Goal: Transaction & Acquisition: Purchase product/service

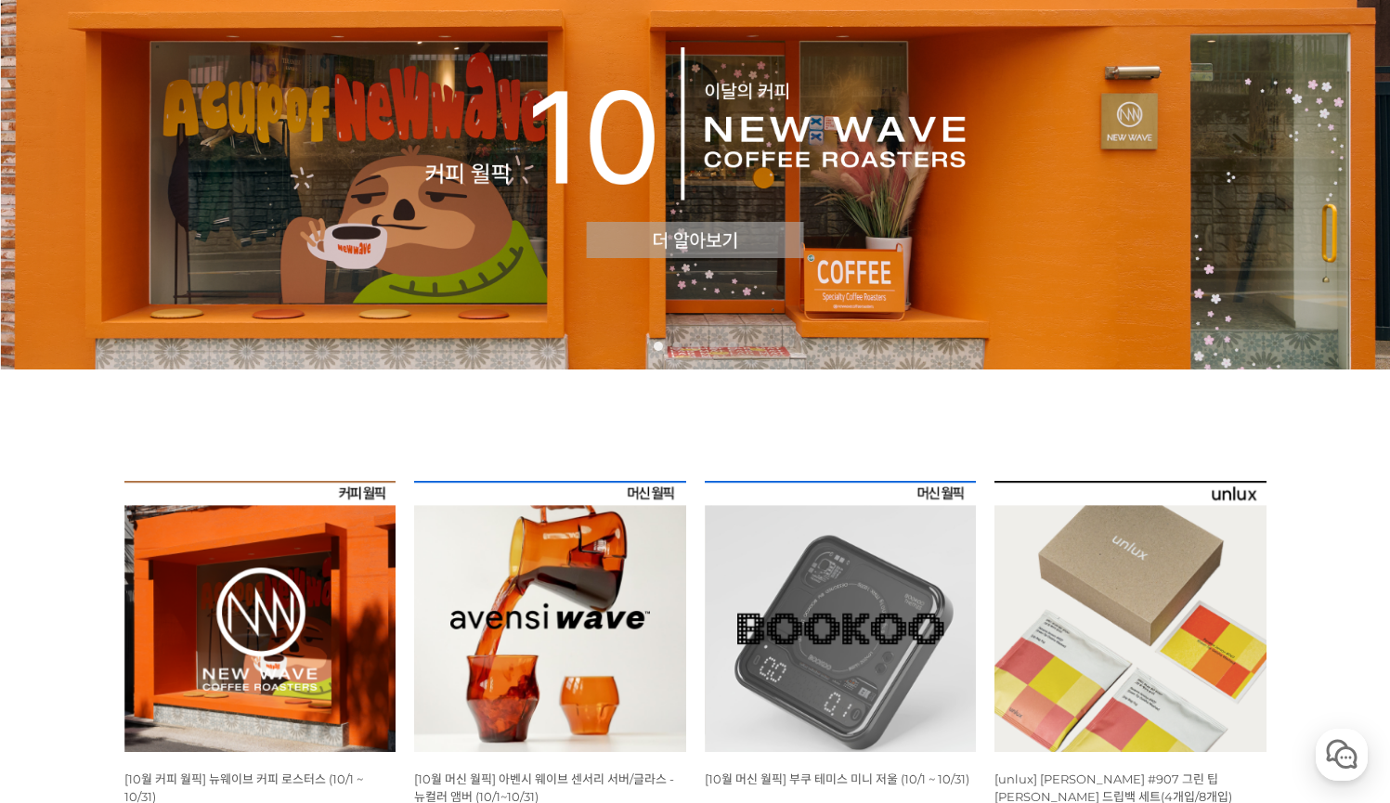
scroll to position [352, 0]
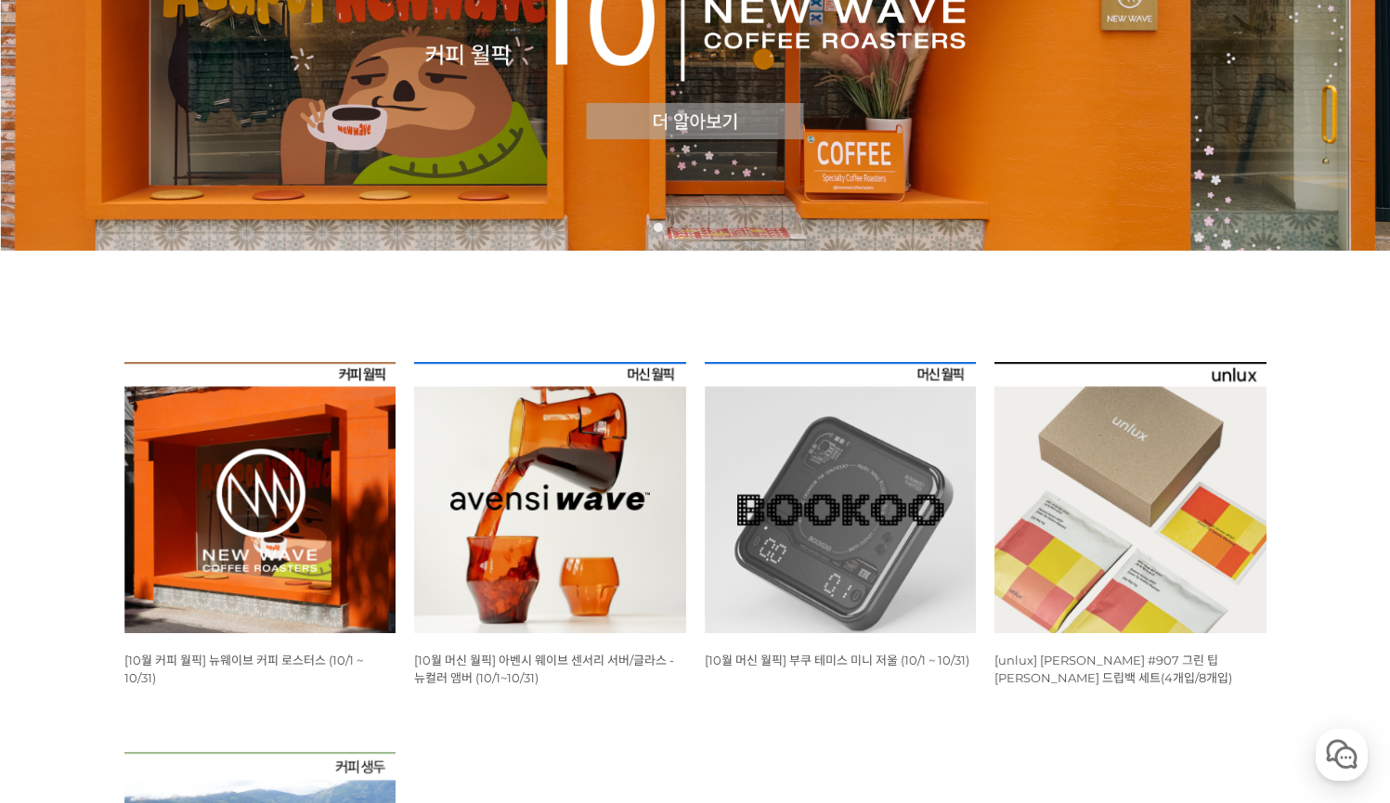
click at [270, 440] on img at bounding box center [260, 498] width 272 height 272
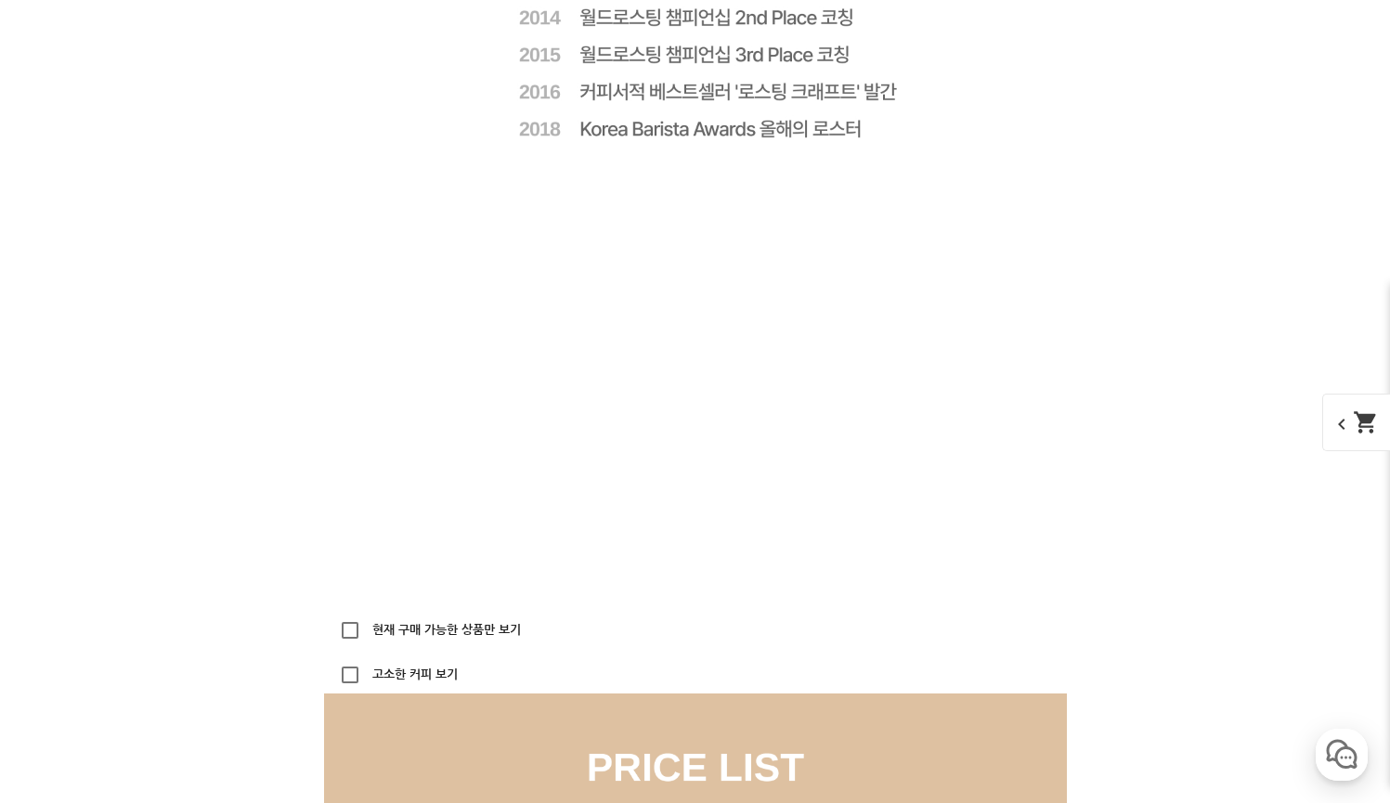
scroll to position [4912, 0]
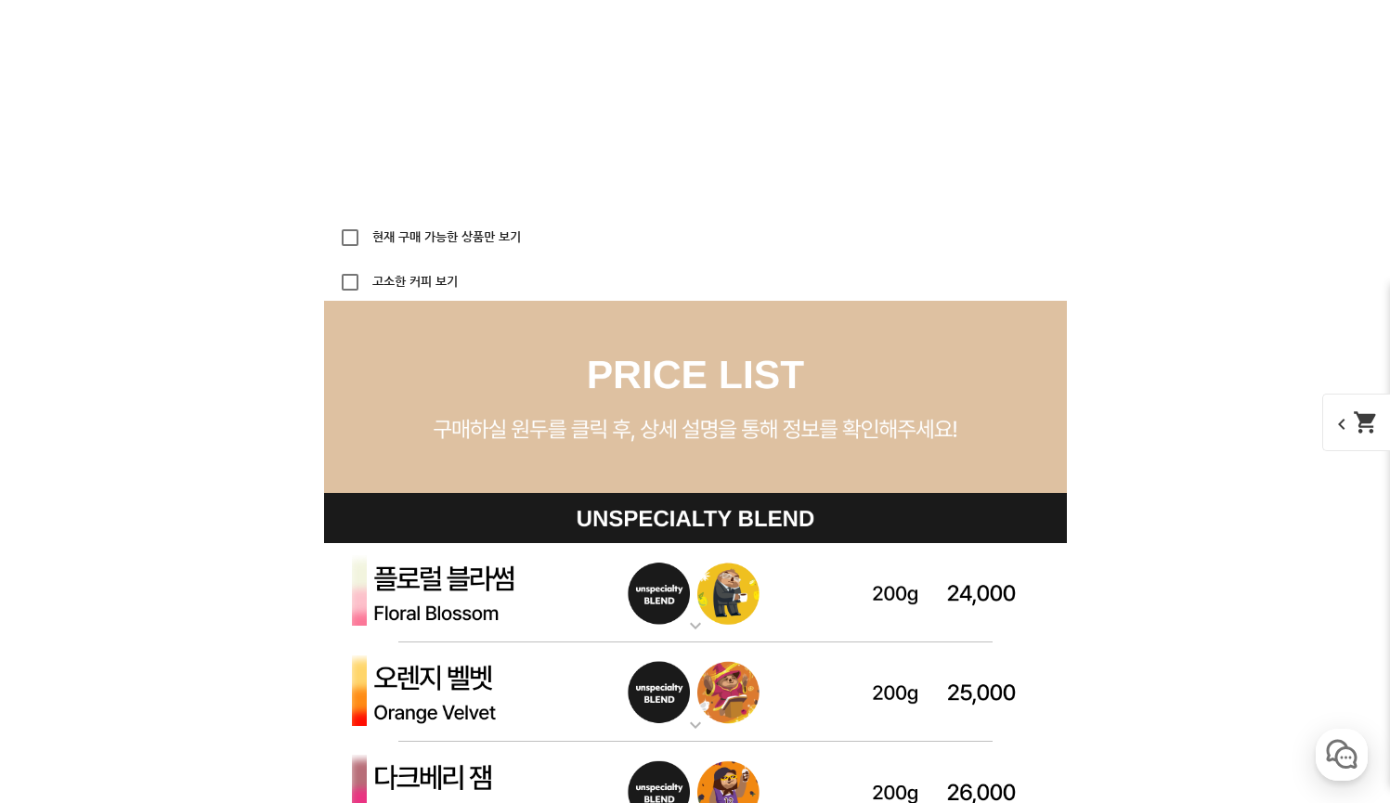
click at [447, 236] on label "현재 구매 가능한 상품만 보기" at bounding box center [445, 237] width 152 height 12
click at [369, 236] on input "현재 구매 가능한 상품만 보기" at bounding box center [350, 237] width 37 height 37
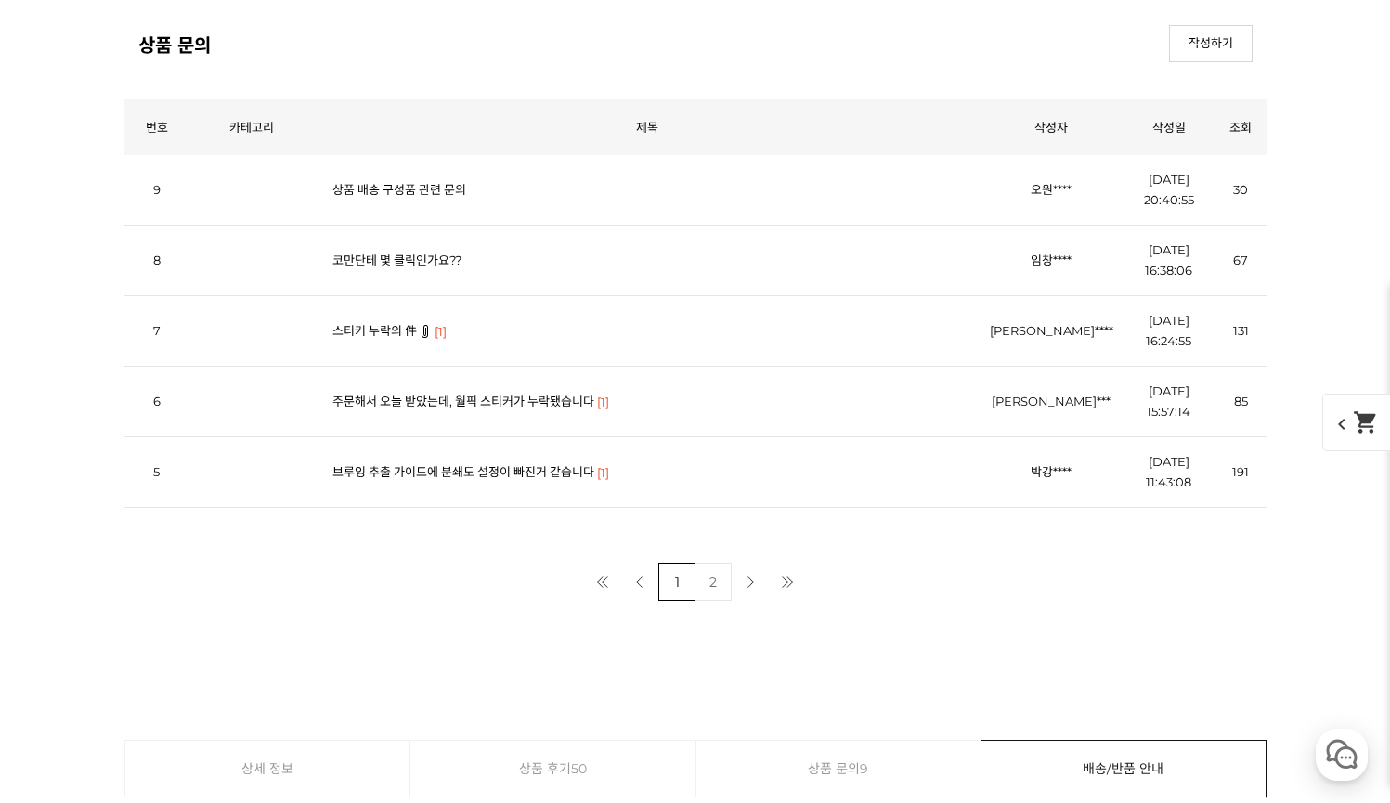
scroll to position [8464, 0]
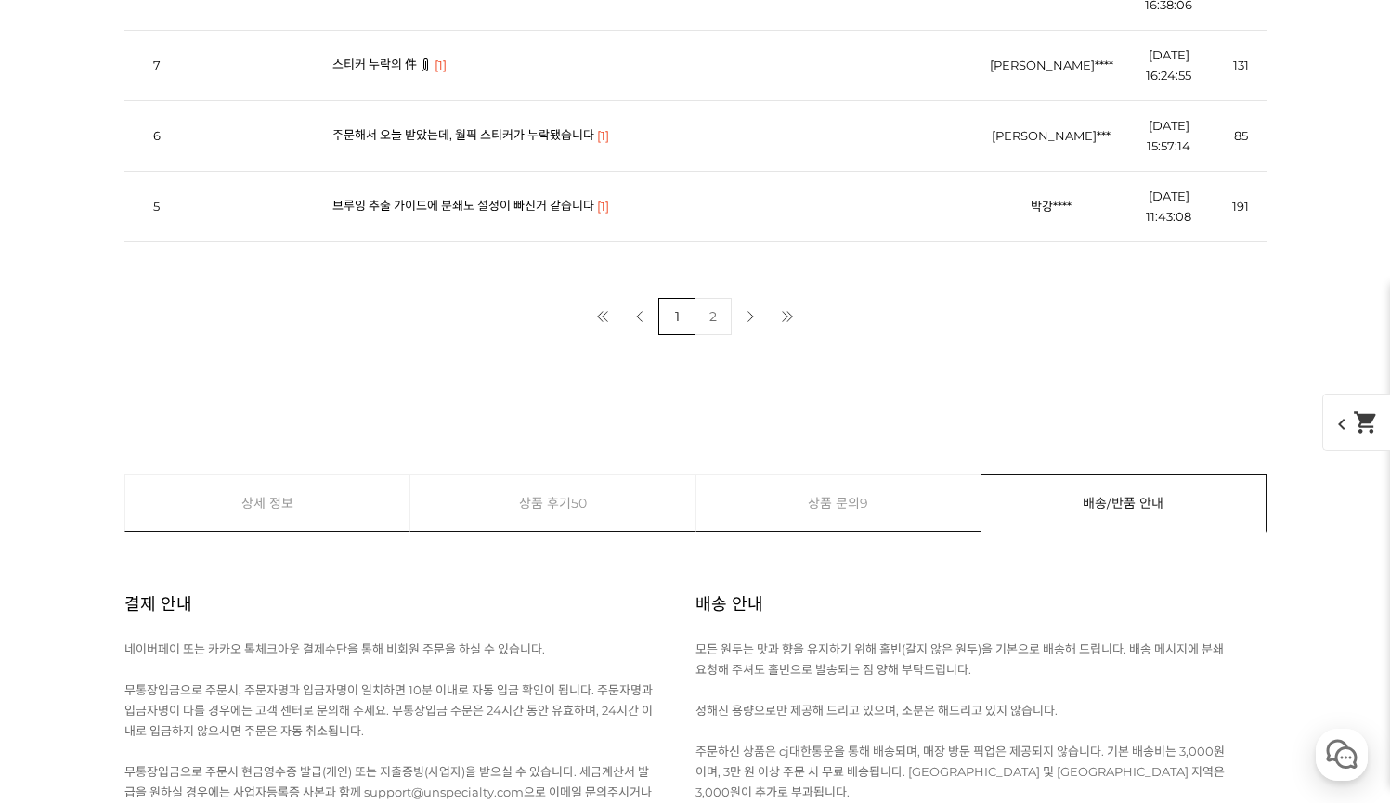
scroll to position [9758, 0]
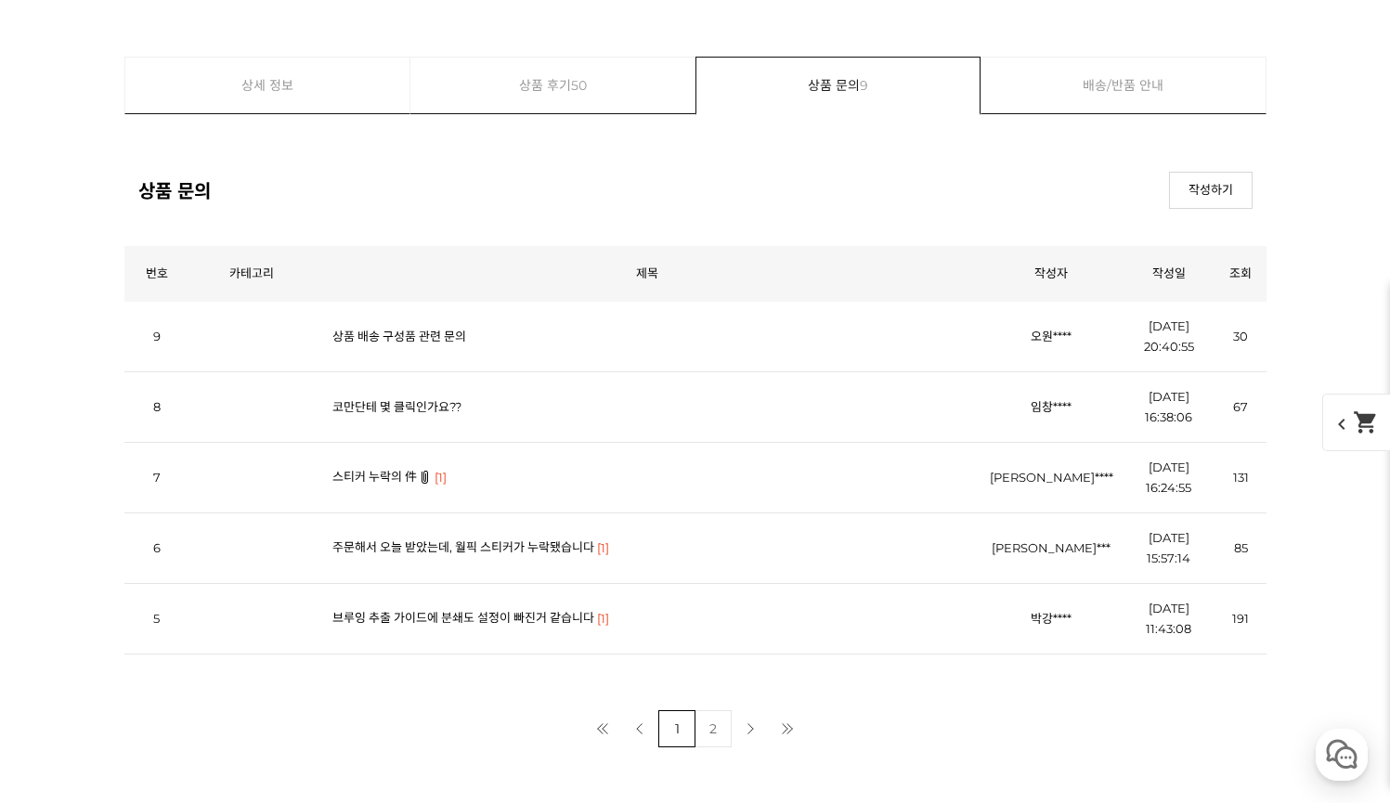
scroll to position [10050, 0]
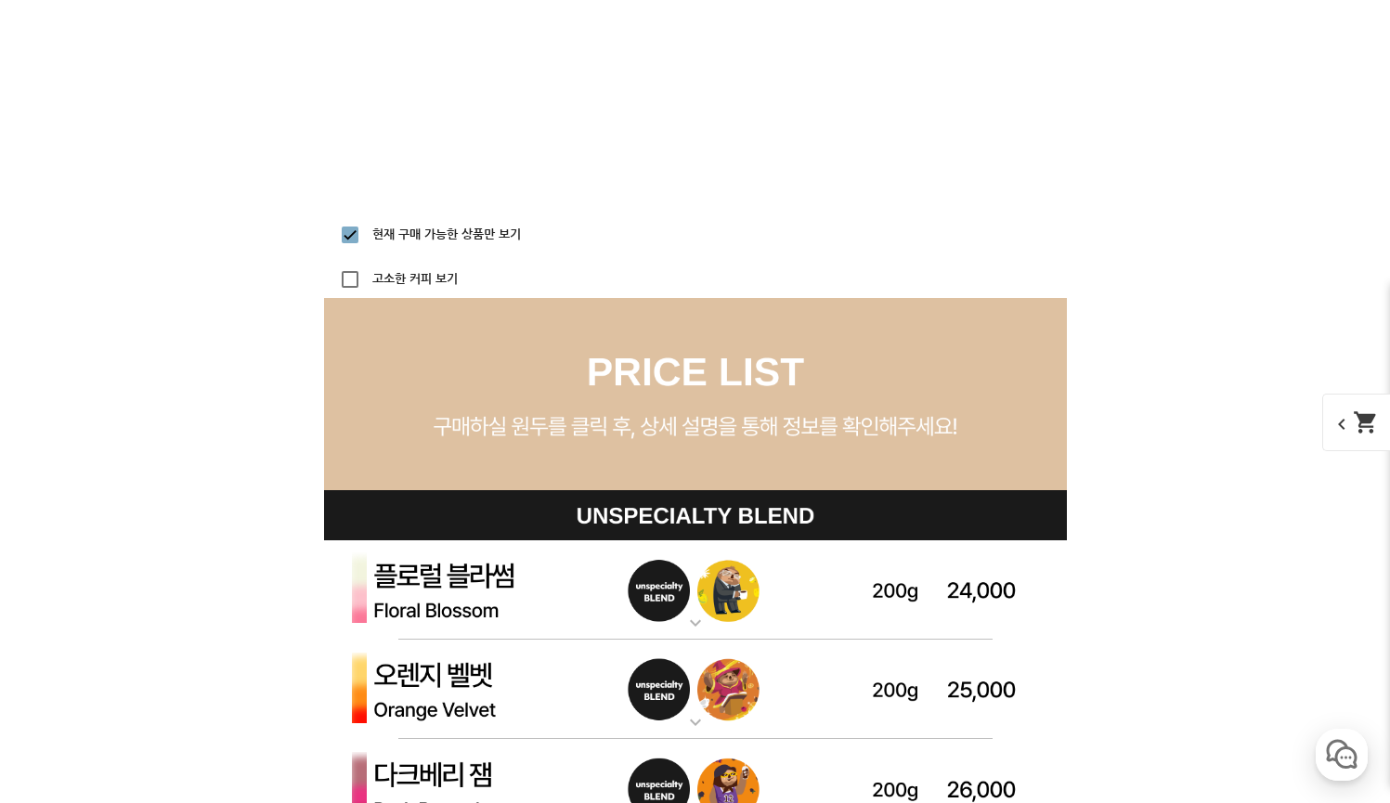
click at [430, 240] on label "현재 구매 가능한 상품만 보기" at bounding box center [445, 234] width 152 height 12
click at [369, 240] on input "현재 구매 가능한 상품만 보기" at bounding box center [350, 234] width 37 height 37
checkbox input "false"
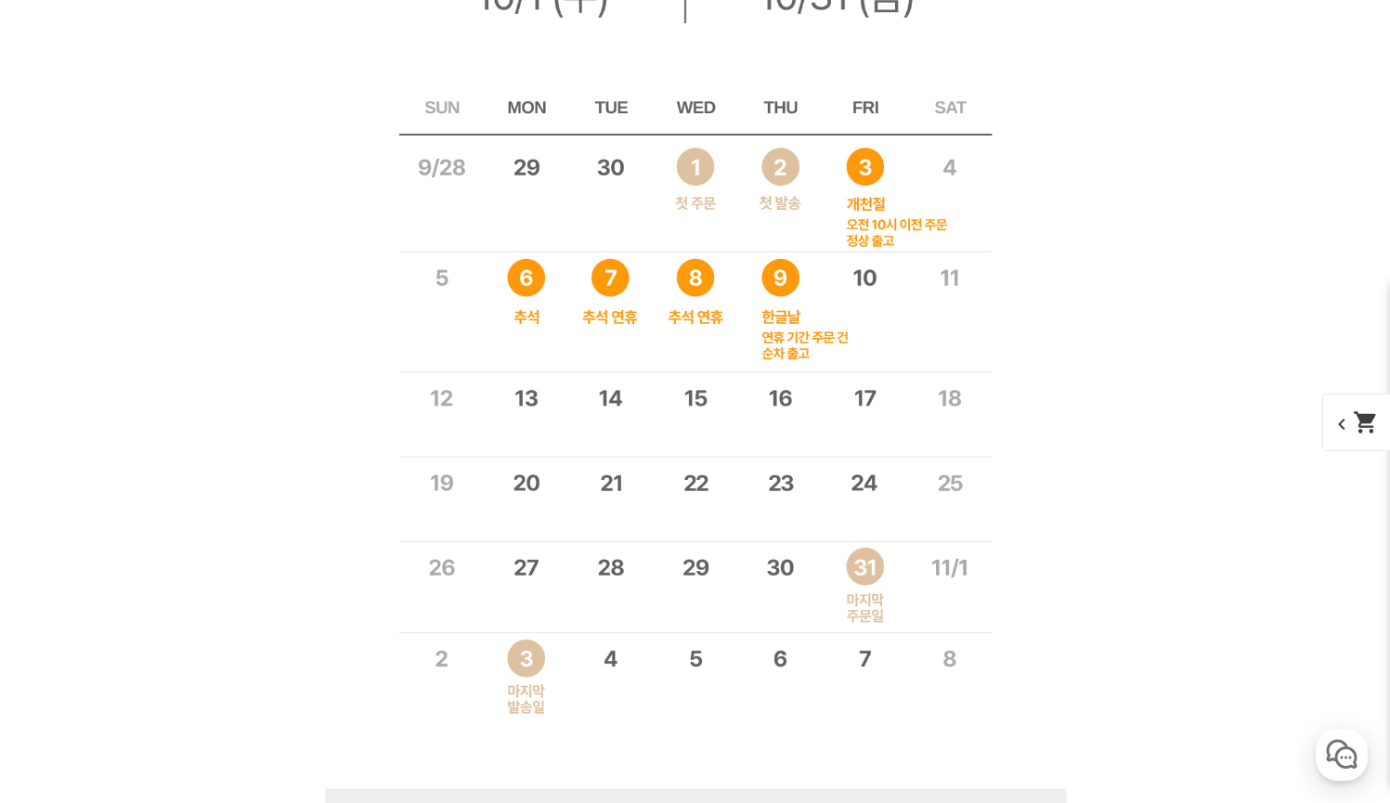
scroll to position [8853, 0]
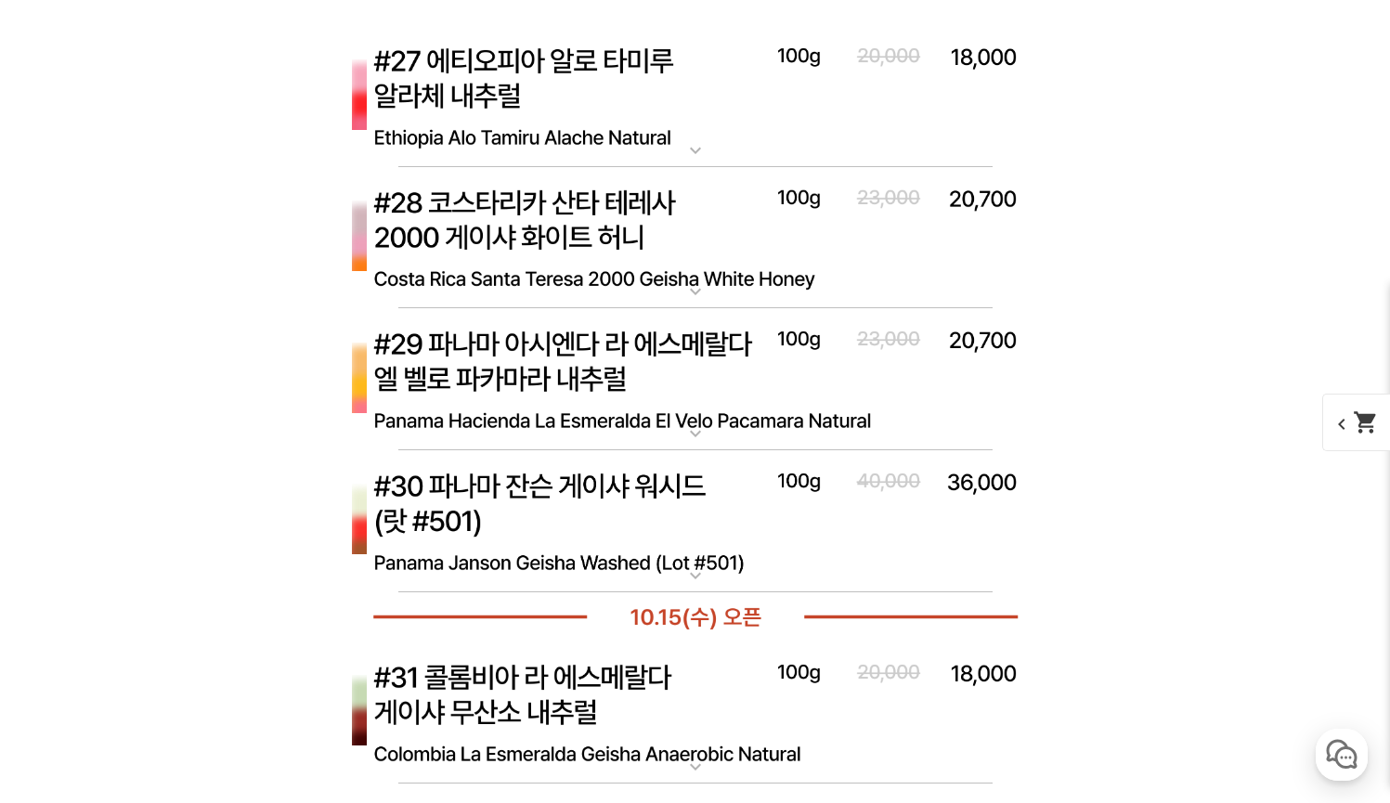
scroll to position [9835, 0]
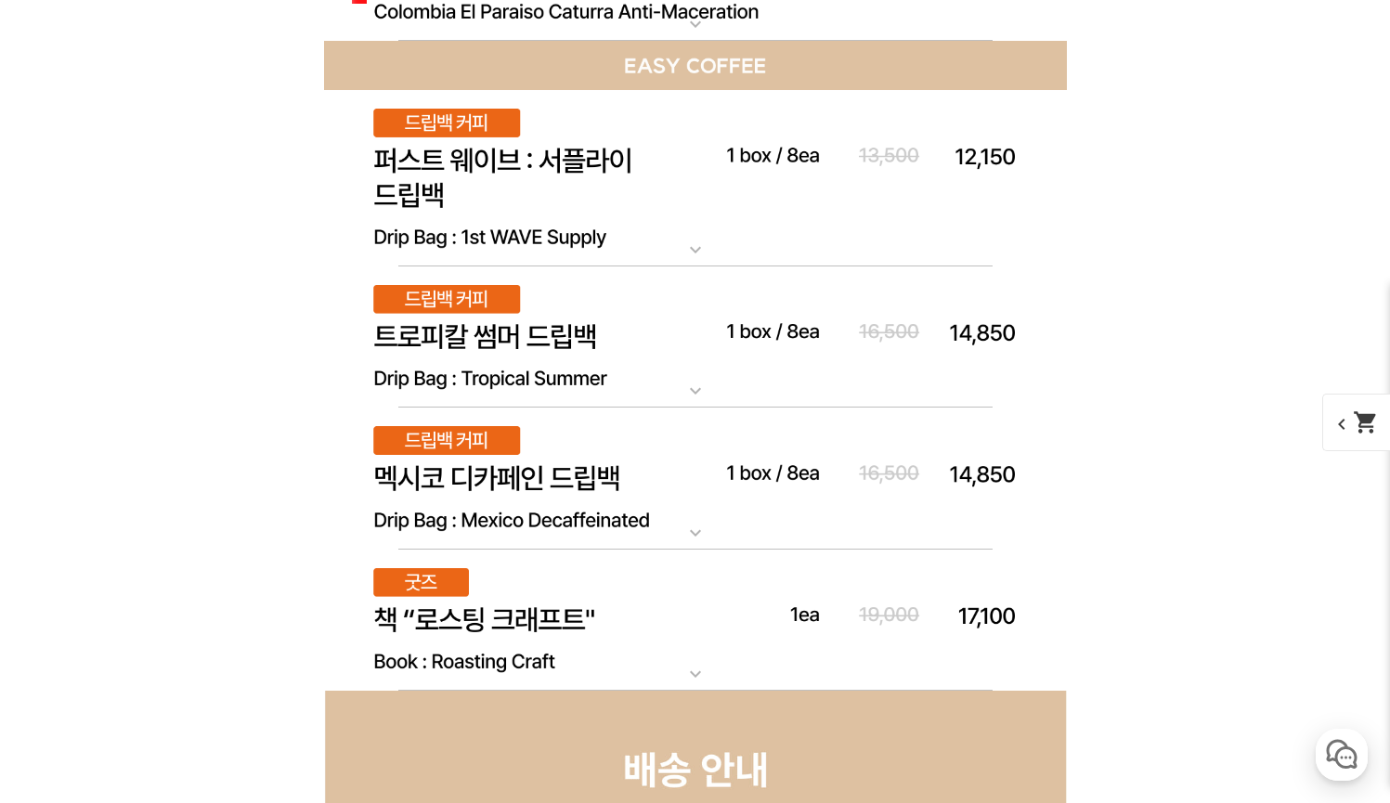
scroll to position [12221, 0]
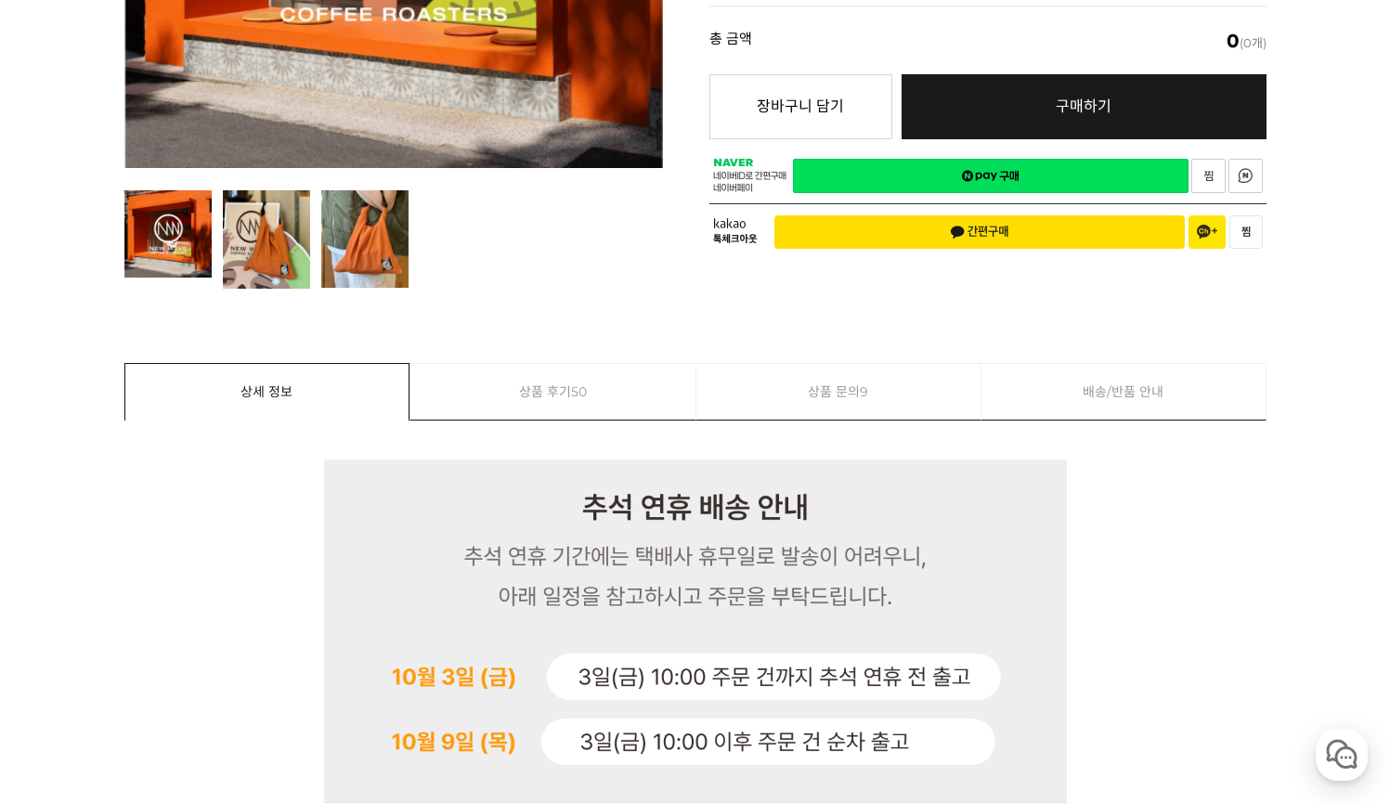
scroll to position [0, 0]
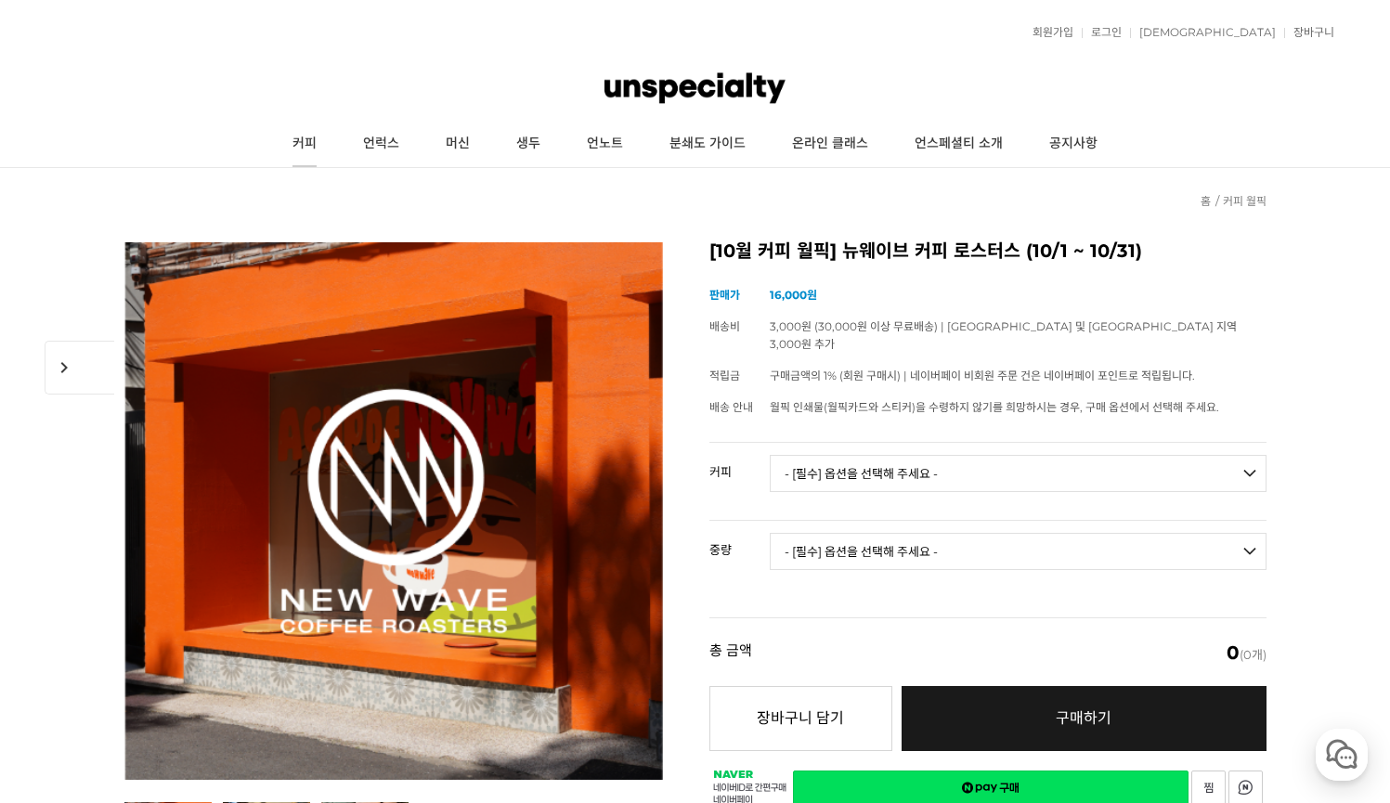
click at [319, 148] on link "커피" at bounding box center [304, 144] width 71 height 46
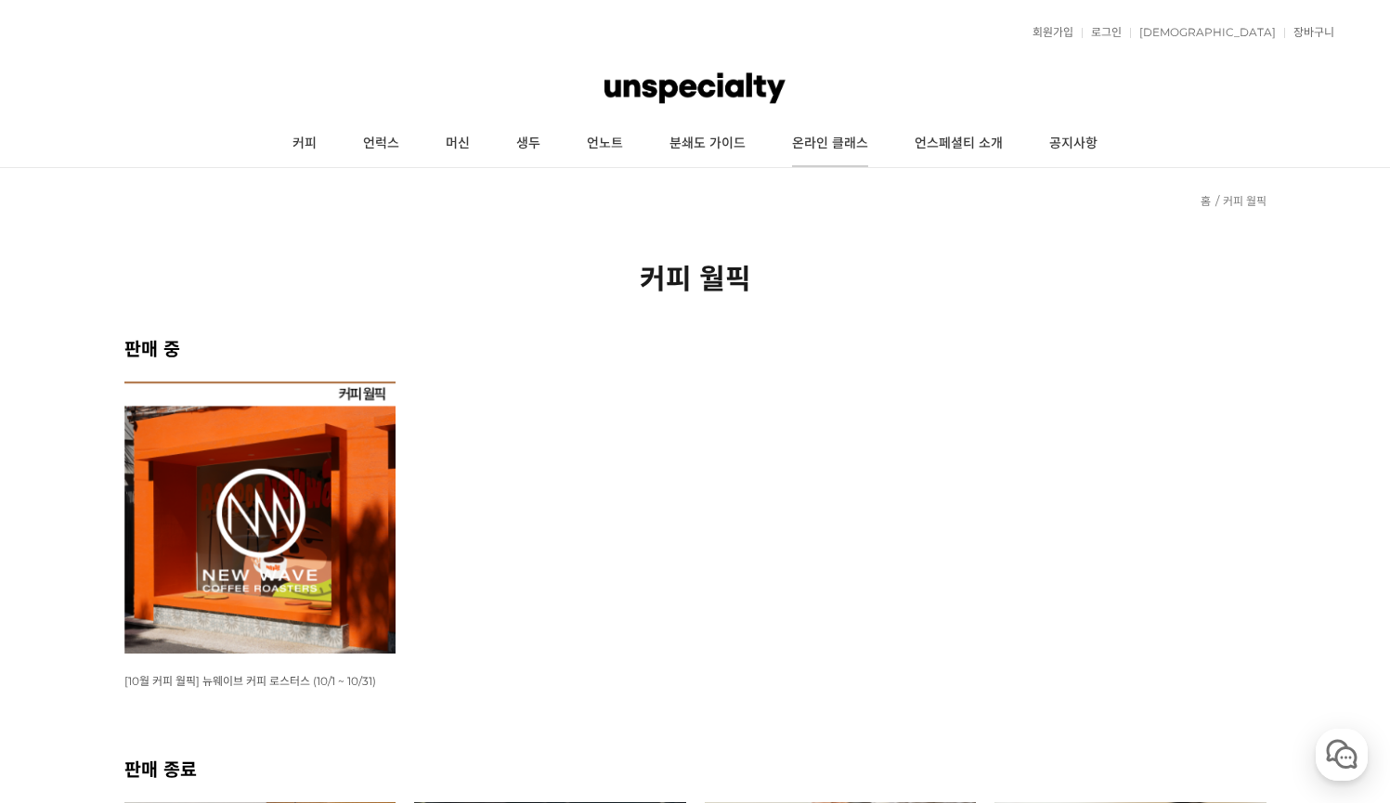
click at [847, 139] on link "온라인 클래스" at bounding box center [830, 144] width 123 height 46
click at [306, 150] on link "커피" at bounding box center [304, 144] width 71 height 46
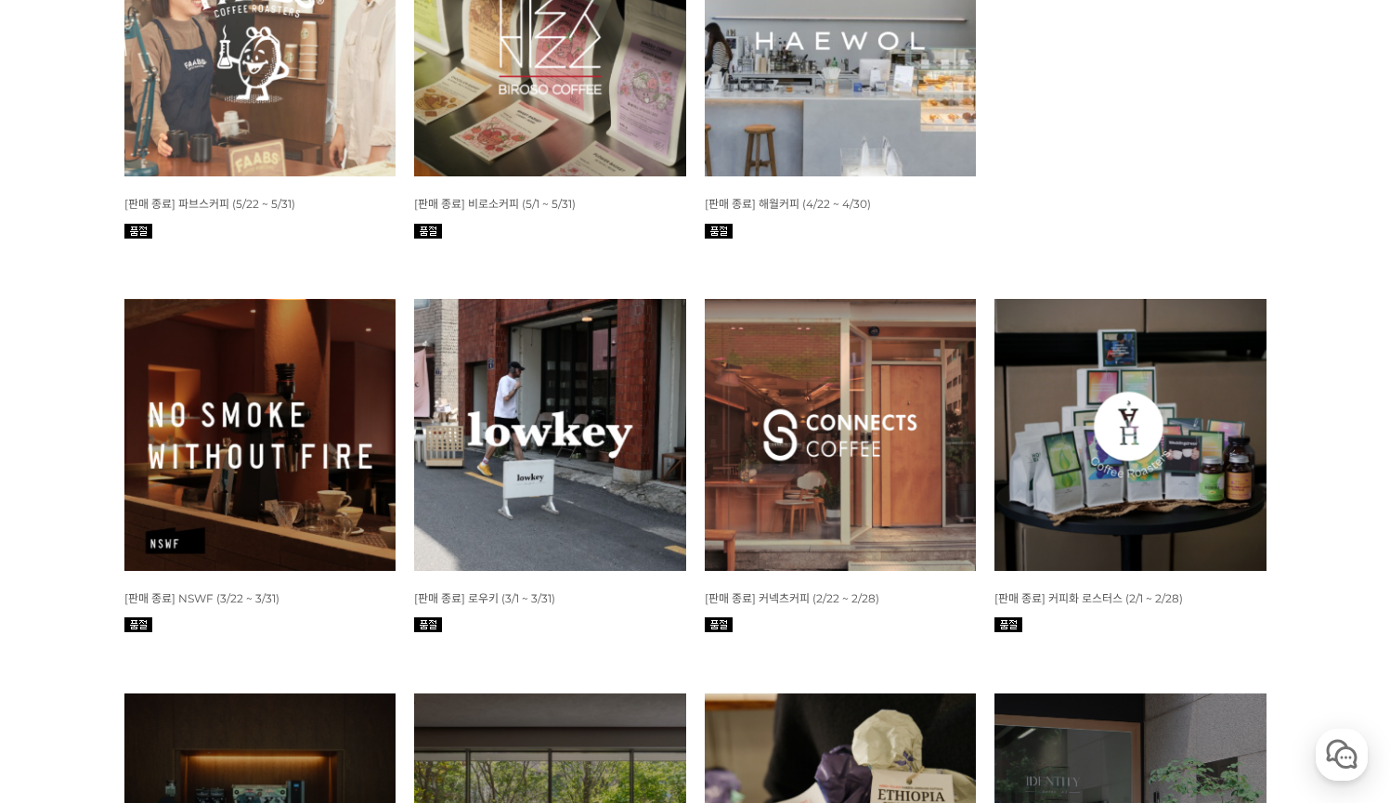
scroll to position [1923, 0]
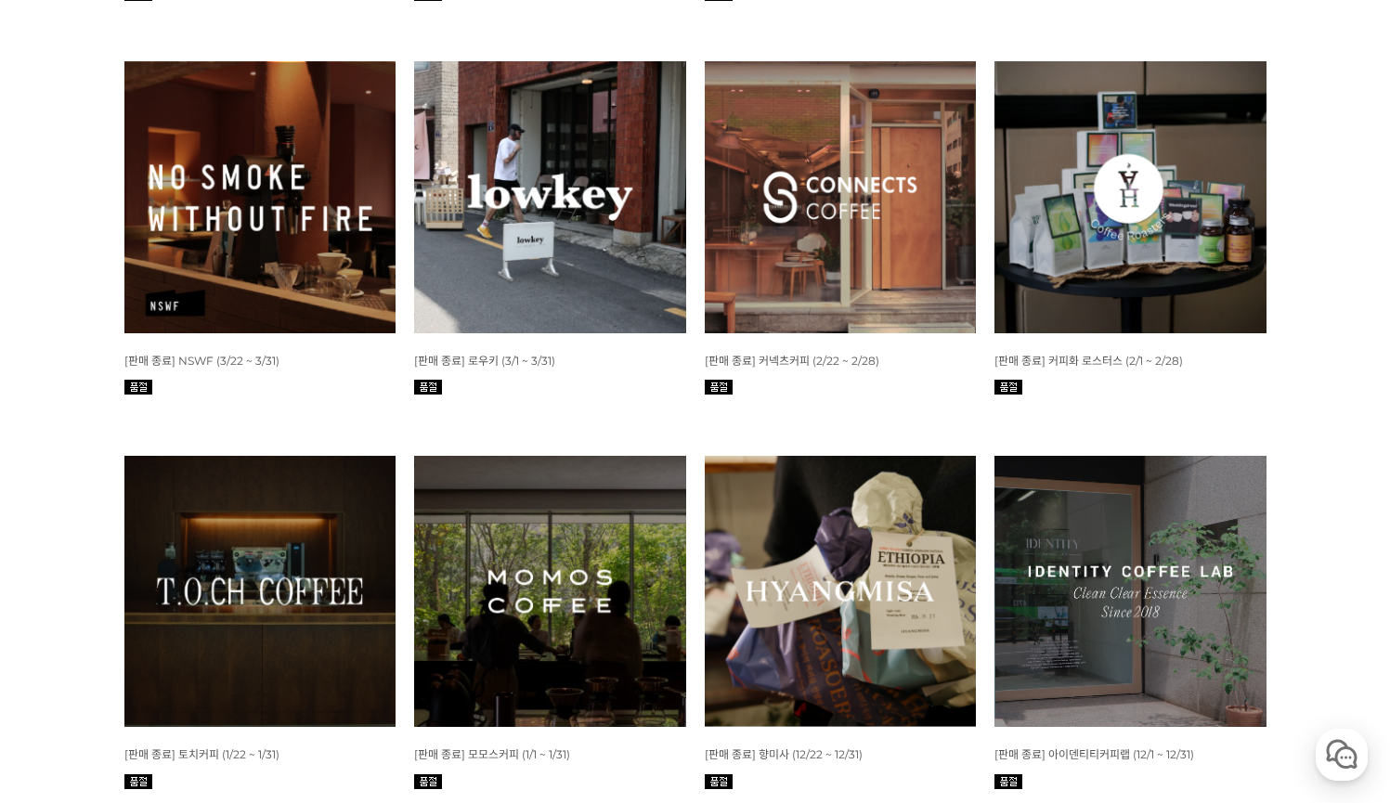
click at [300, 255] on img at bounding box center [260, 197] width 272 height 272
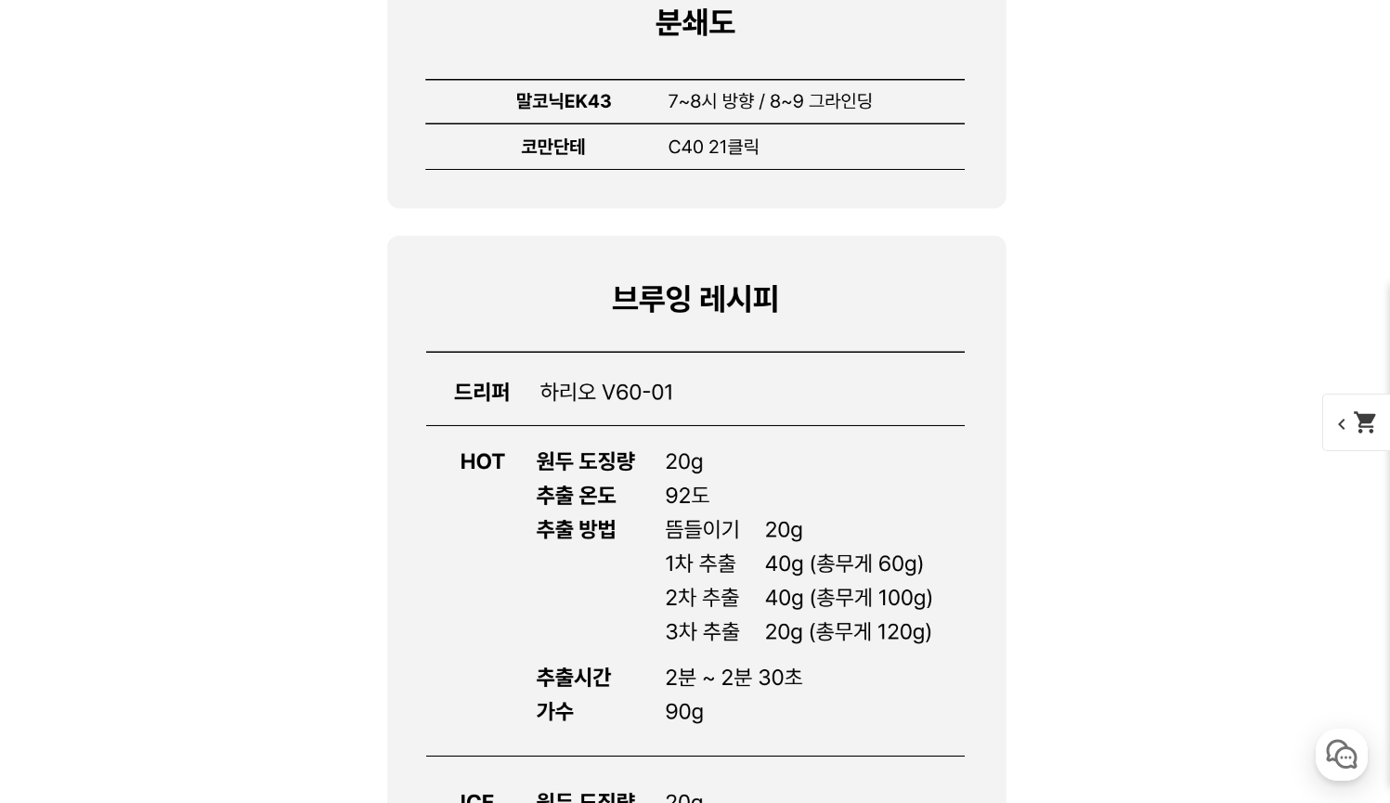
scroll to position [19735, 0]
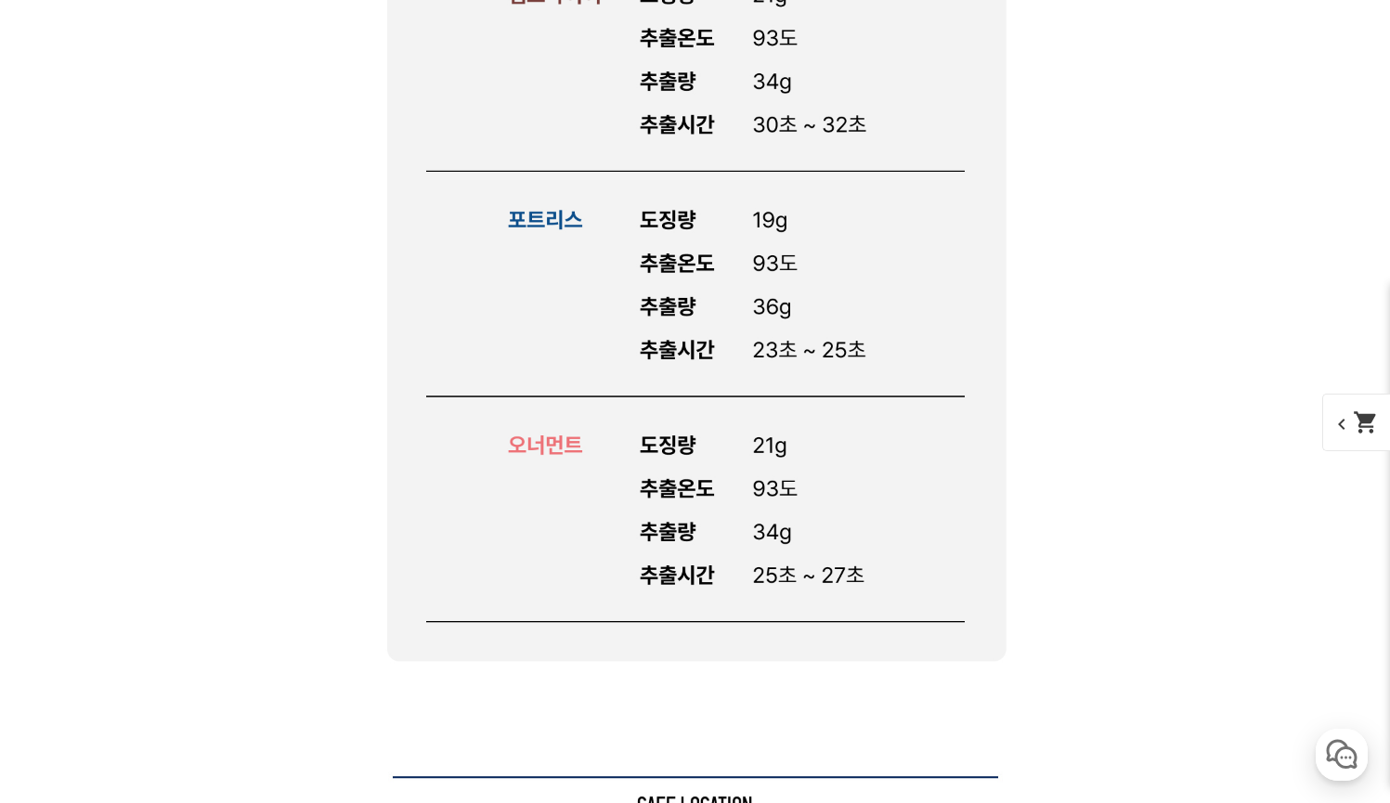
scroll to position [20705, 0]
